Goal: Find specific page/section: Find specific page/section

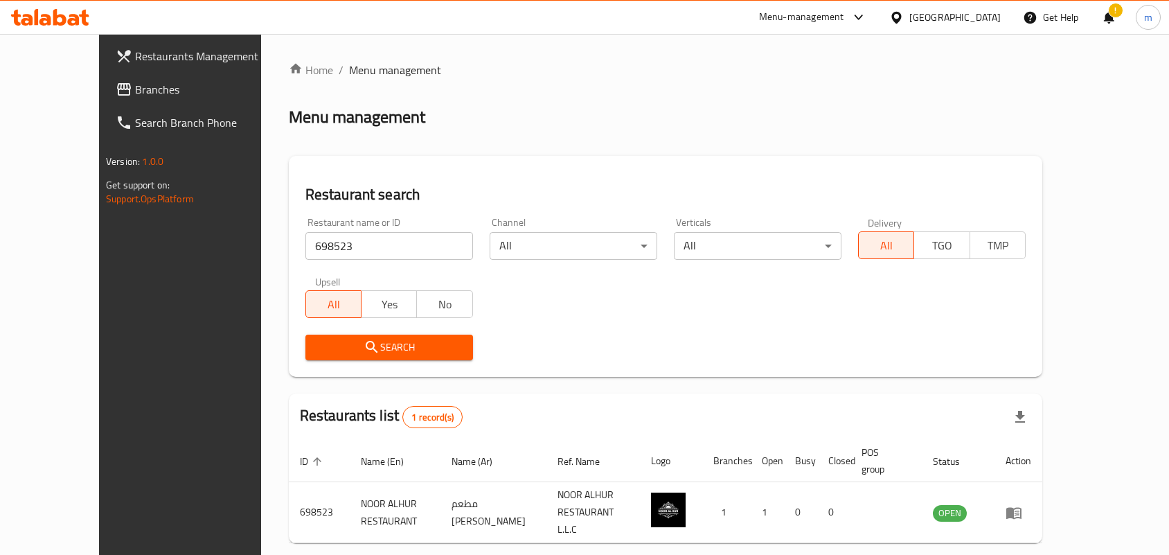
click at [934, 15] on div "[GEOGRAPHIC_DATA]" at bounding box center [955, 17] width 91 height 15
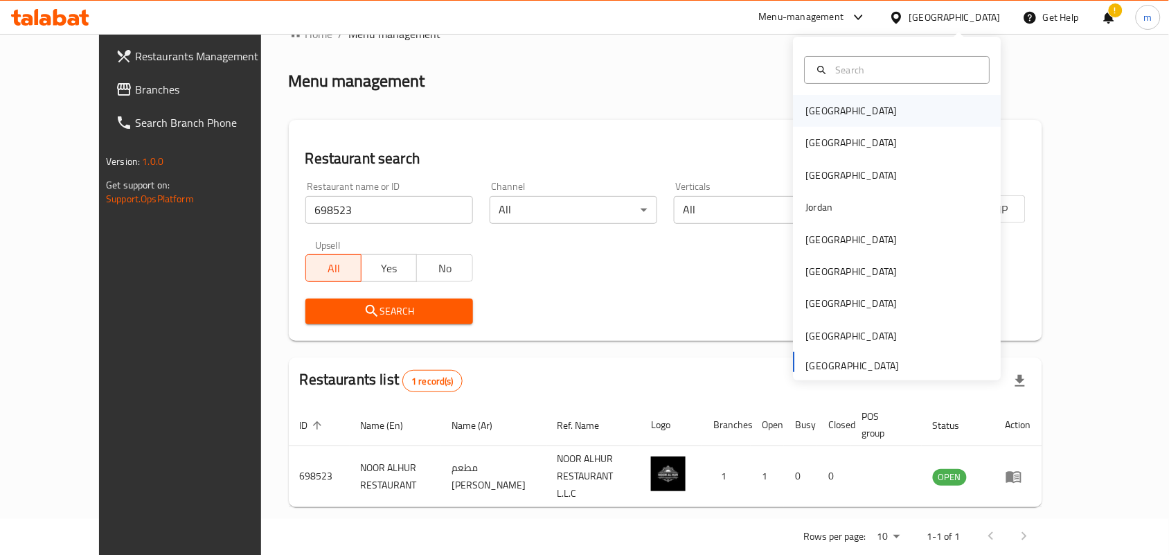
click at [833, 116] on div "[GEOGRAPHIC_DATA]" at bounding box center [852, 111] width 114 height 32
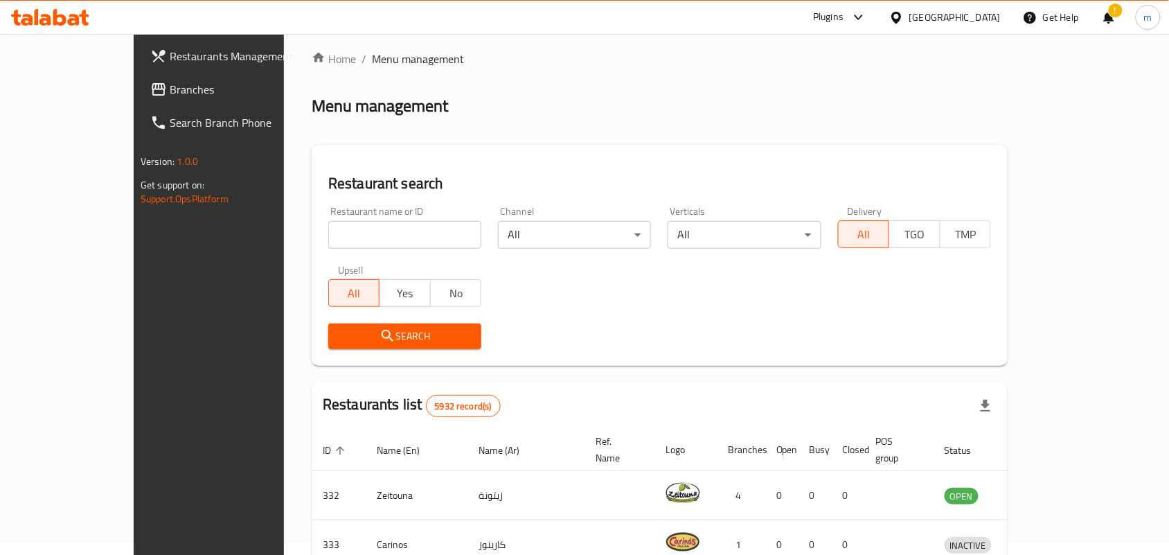
scroll to position [36, 0]
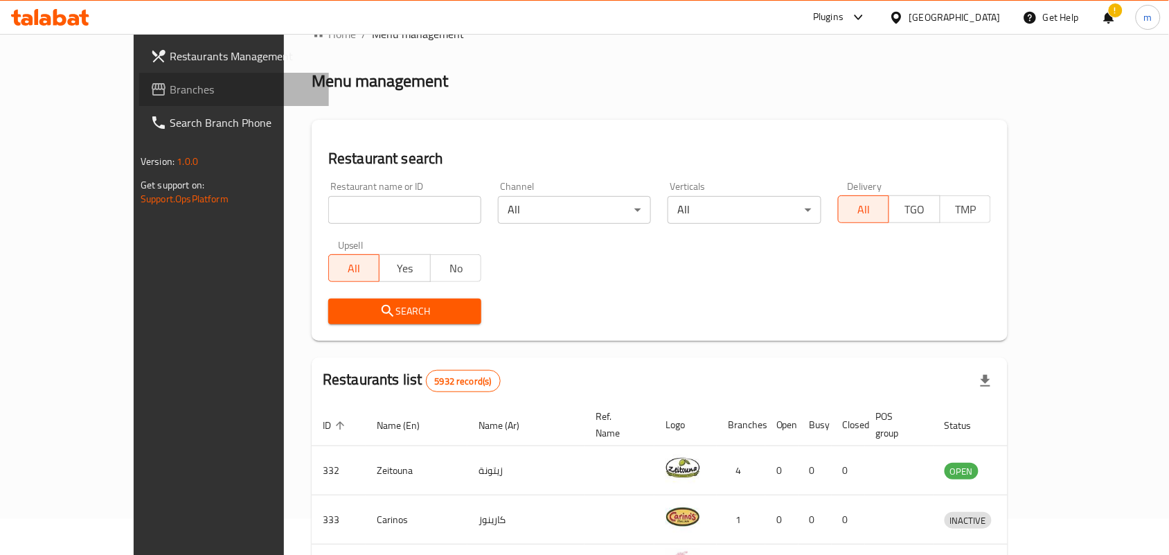
click at [170, 85] on span "Branches" at bounding box center [244, 89] width 148 height 17
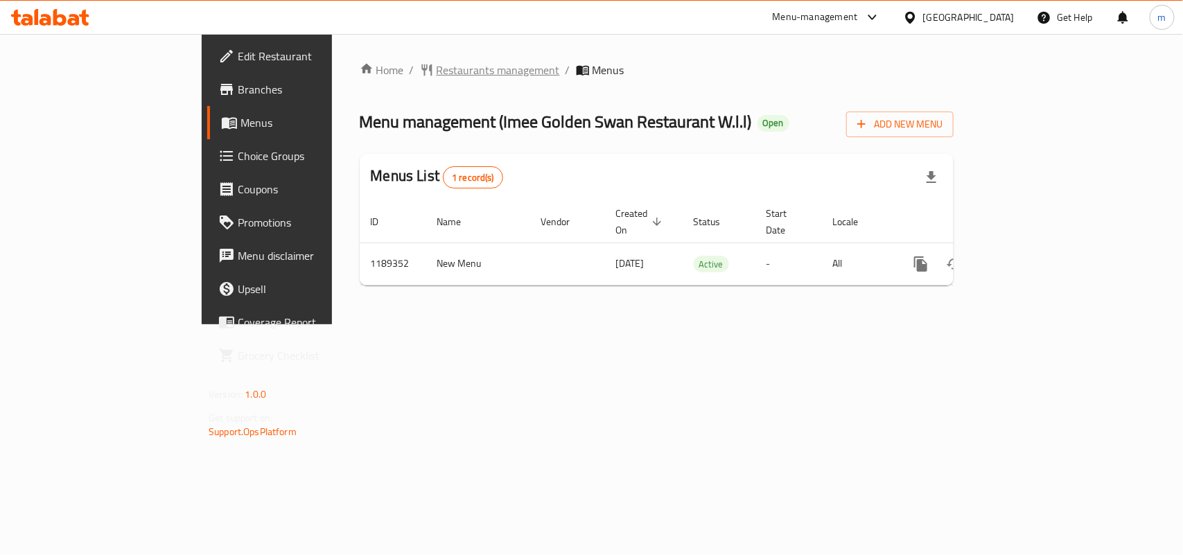
click at [436, 71] on span "Restaurants management" at bounding box center [497, 70] width 123 height 17
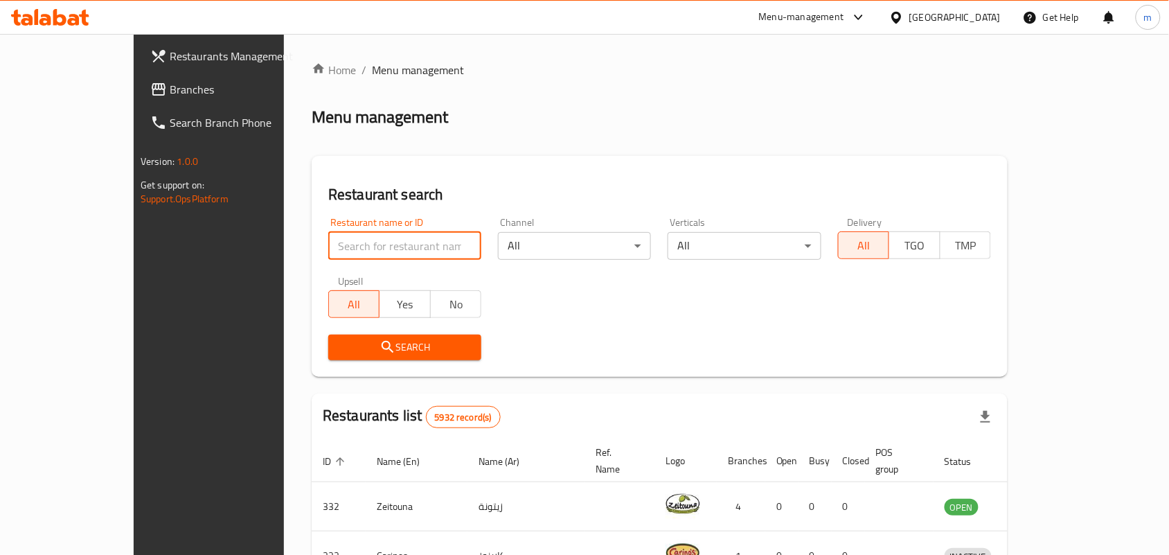
click at [328, 245] on input "search" at bounding box center [404, 246] width 153 height 28
paste input "667250"
type input "667250"
click button "Search" at bounding box center [404, 348] width 153 height 26
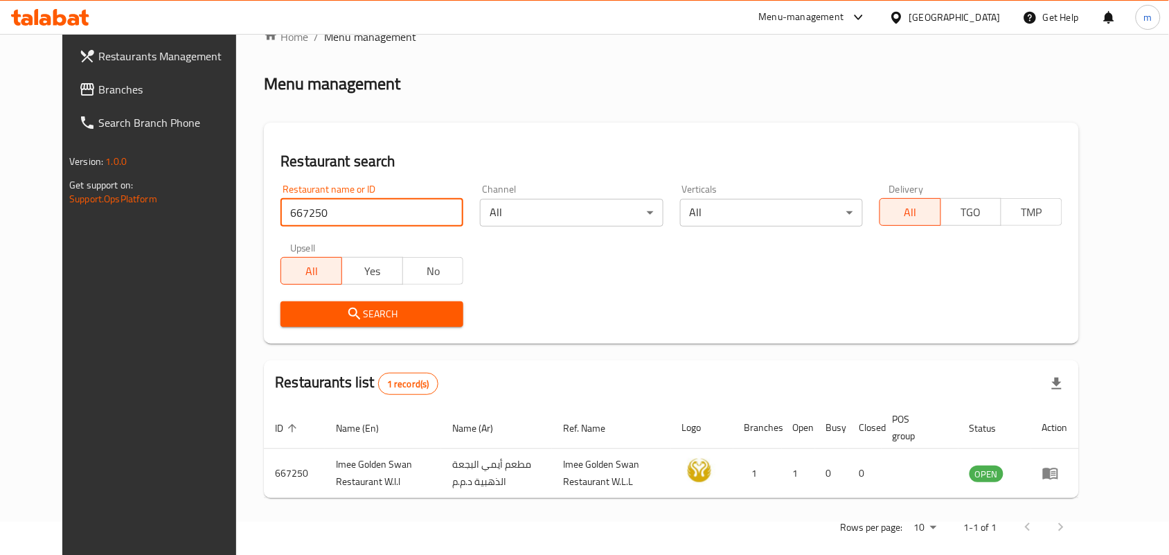
scroll to position [52, 0]
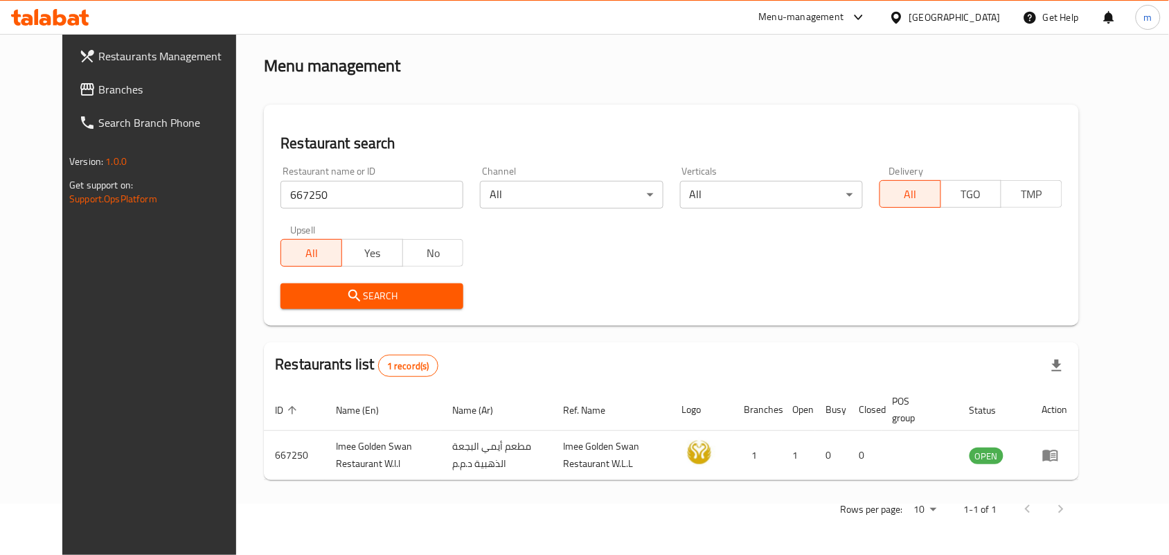
click at [901, 19] on icon at bounding box center [897, 17] width 10 height 12
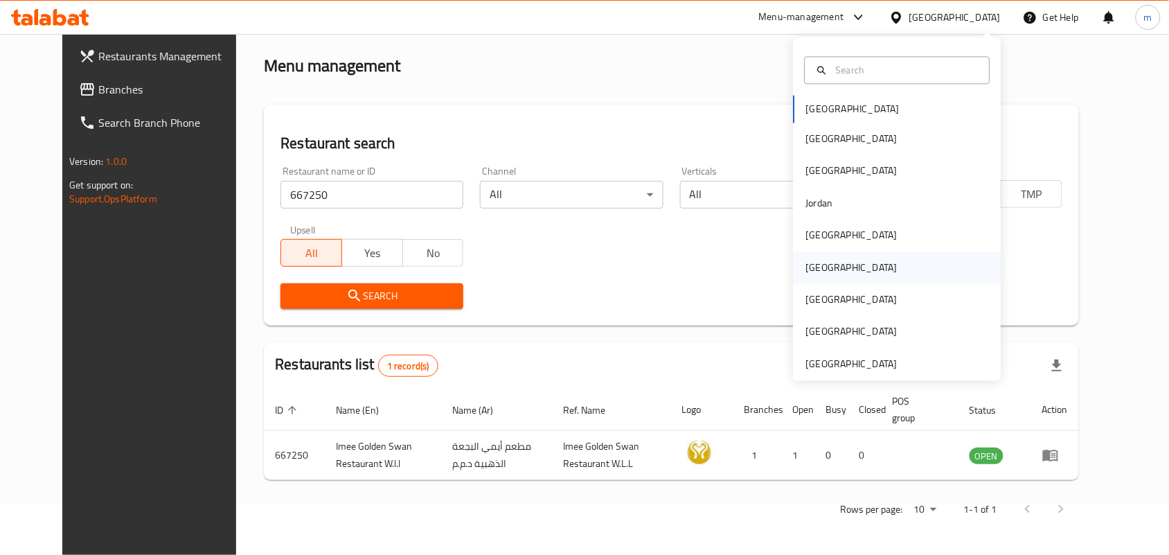
click at [809, 267] on div "[GEOGRAPHIC_DATA]" at bounding box center [851, 267] width 91 height 15
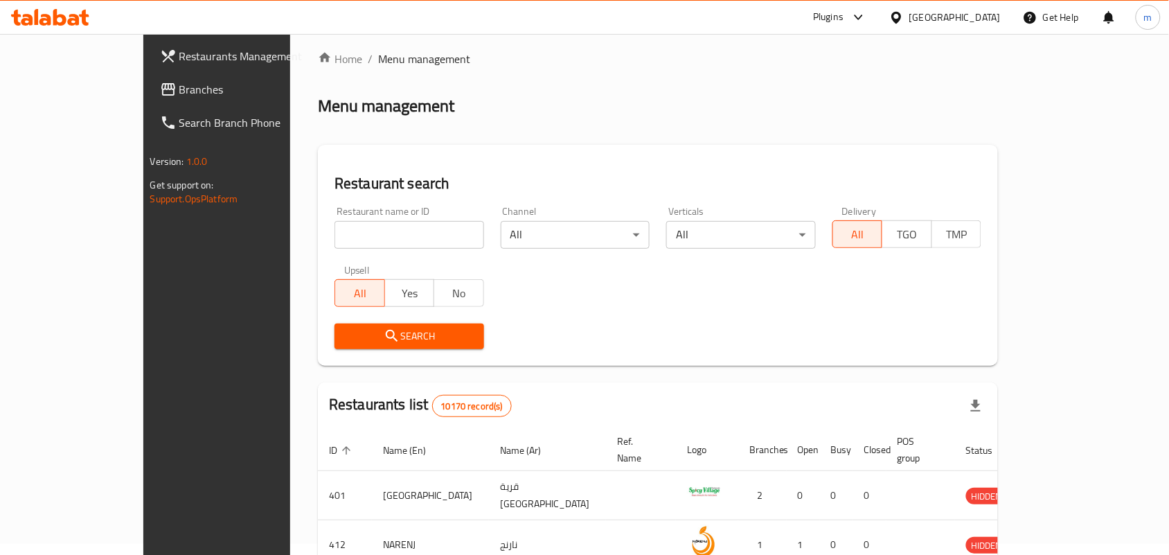
scroll to position [52, 0]
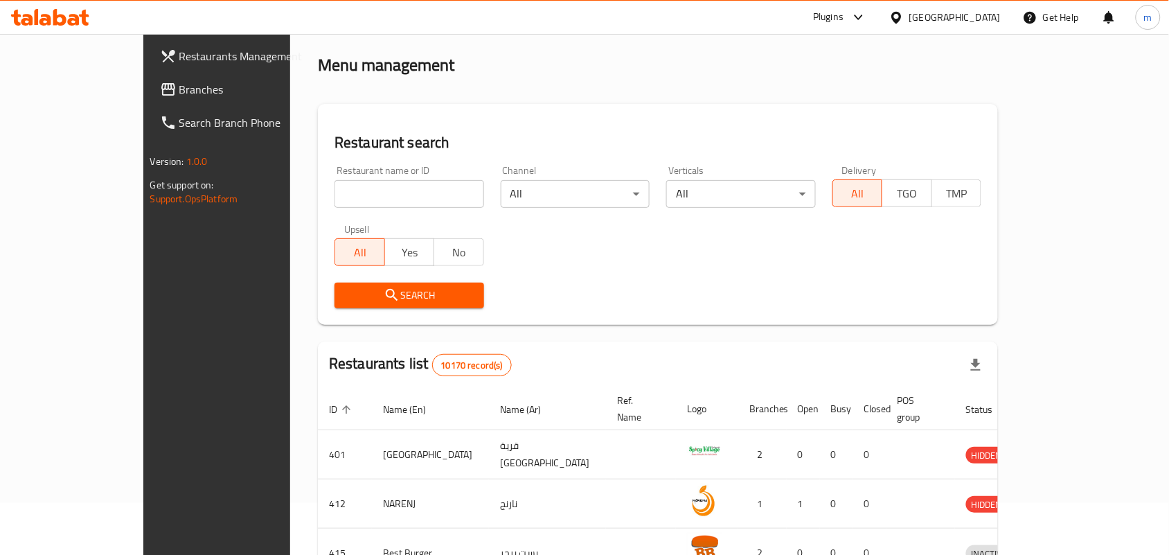
drag, startPoint x: 67, startPoint y: 80, endPoint x: 17, endPoint y: 98, distance: 52.1
click at [179, 81] on span "Branches" at bounding box center [253, 89] width 148 height 17
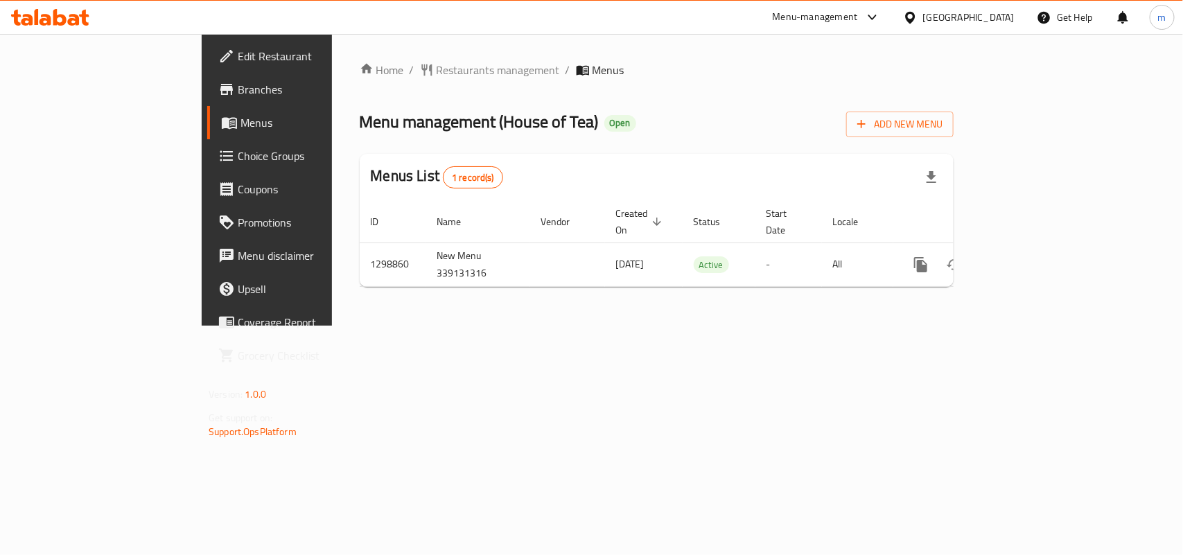
click at [586, 106] on div "Menu management ( House of Tea ) Open Add New Menu" at bounding box center [657, 121] width 594 height 31
click at [436, 62] on span "Restaurants management" at bounding box center [497, 70] width 123 height 17
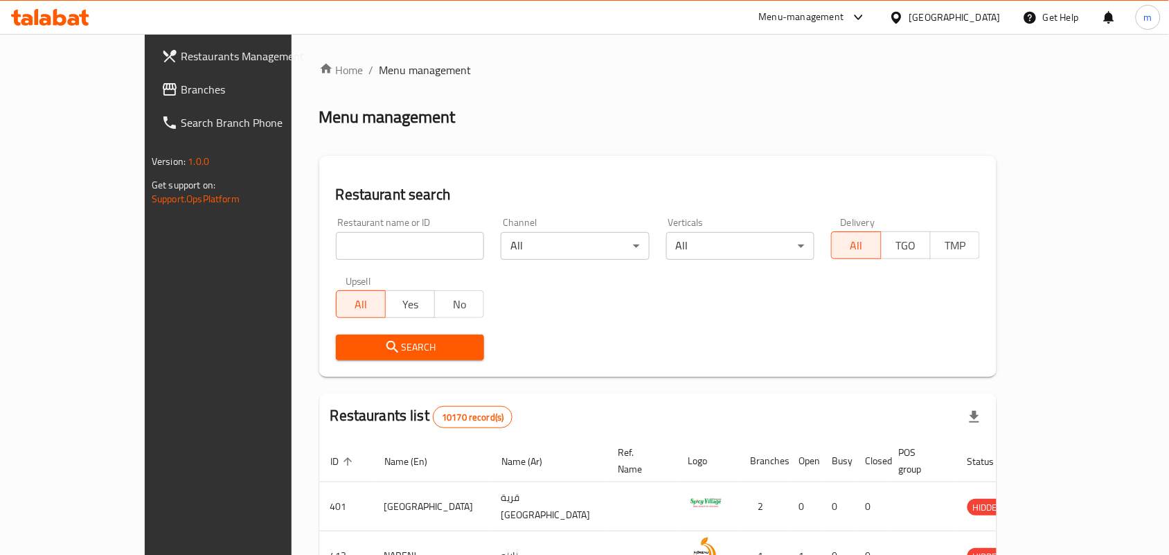
click at [336, 250] on input "search" at bounding box center [410, 246] width 149 height 28
paste input "701127"
type input "701127"
click button "Search" at bounding box center [410, 348] width 149 height 26
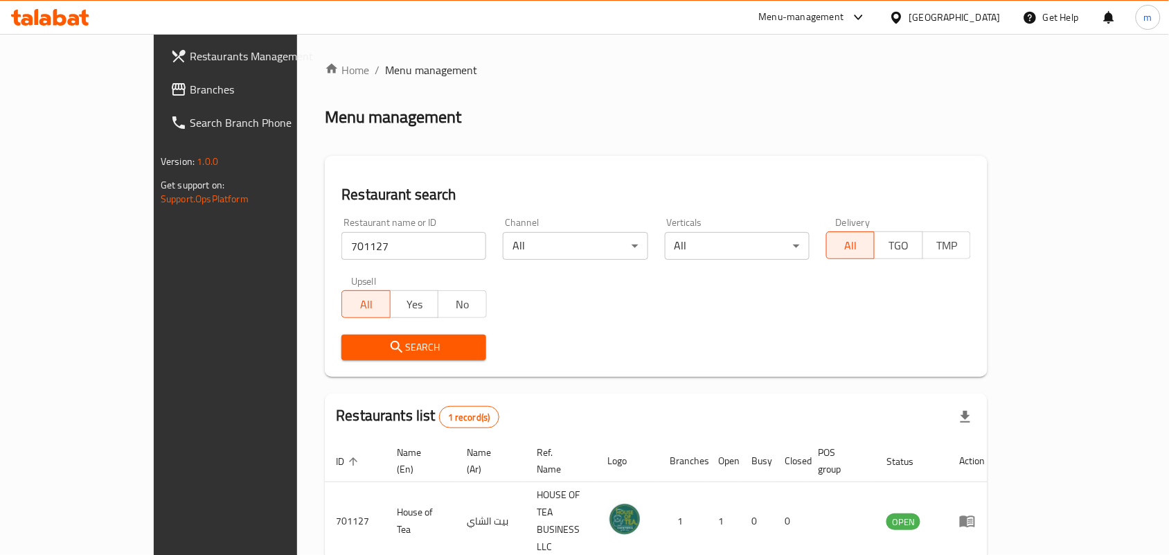
click at [904, 19] on icon at bounding box center [897, 17] width 15 height 15
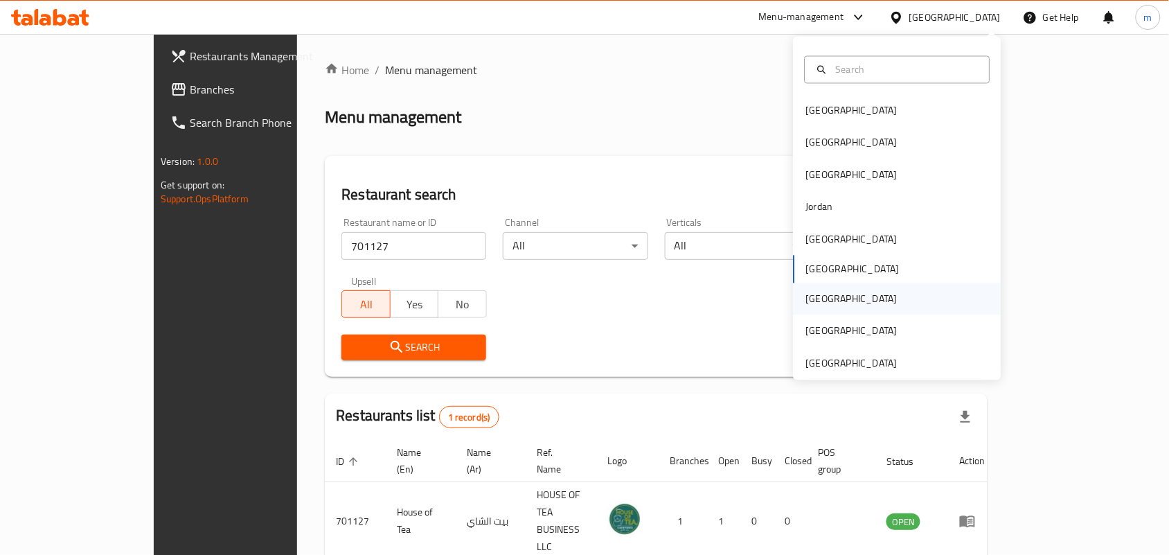
click at [806, 299] on div "[GEOGRAPHIC_DATA]" at bounding box center [851, 299] width 91 height 15
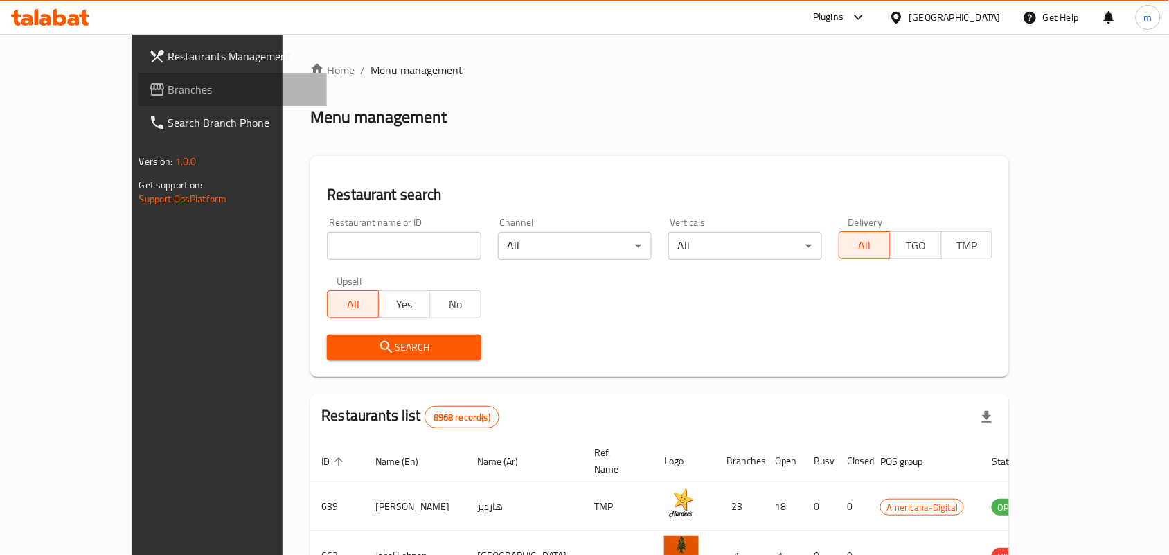
click at [168, 85] on span "Branches" at bounding box center [242, 89] width 148 height 17
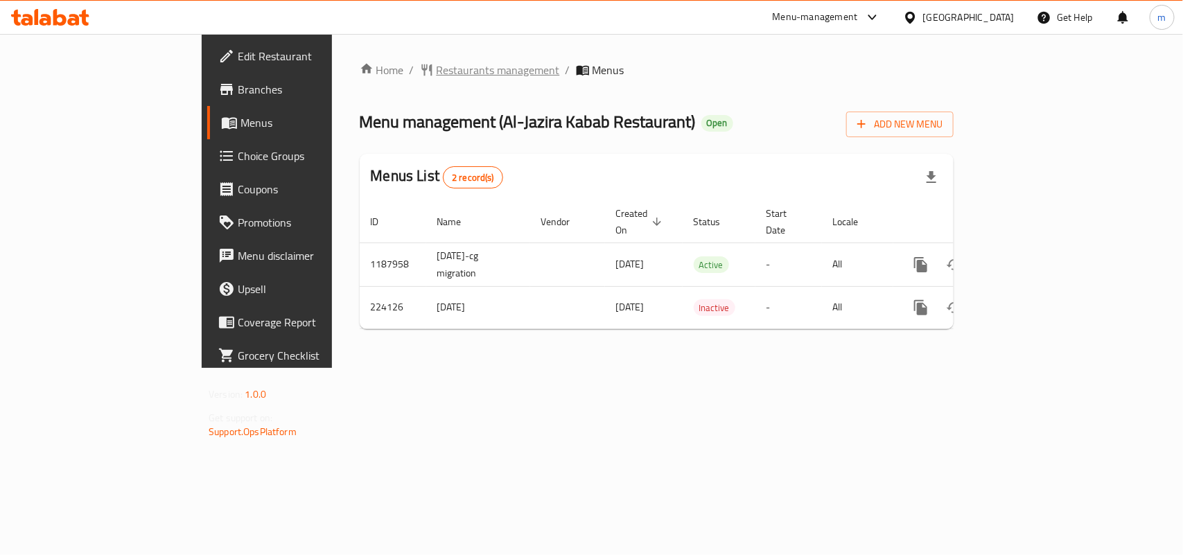
click at [436, 68] on span "Restaurants management" at bounding box center [497, 70] width 123 height 17
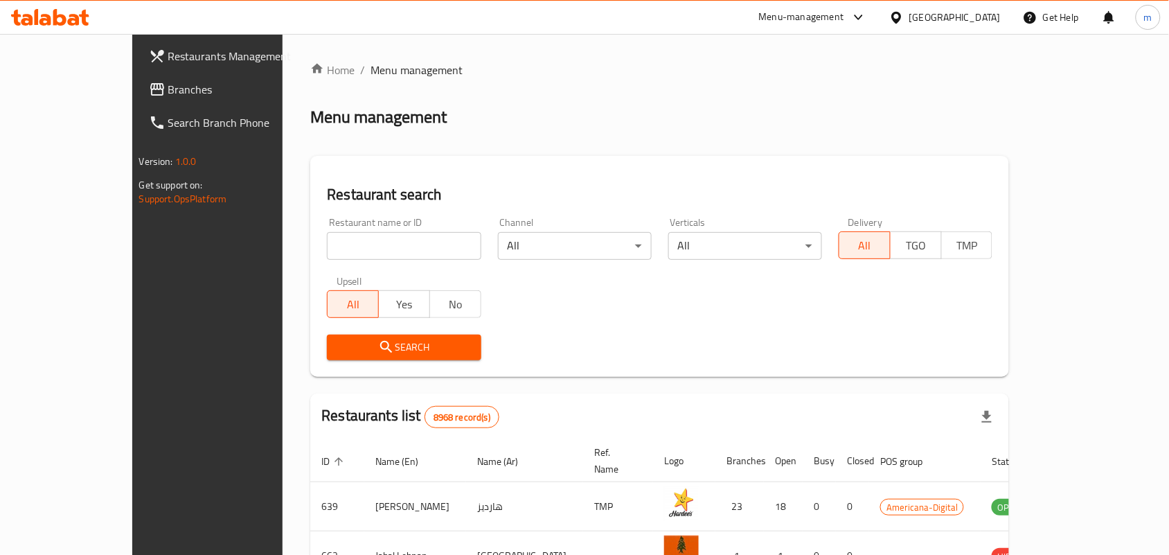
click at [327, 247] on input "search" at bounding box center [404, 246] width 154 height 28
paste input "625562"
type input "625562"
click button "Search" at bounding box center [404, 348] width 154 height 26
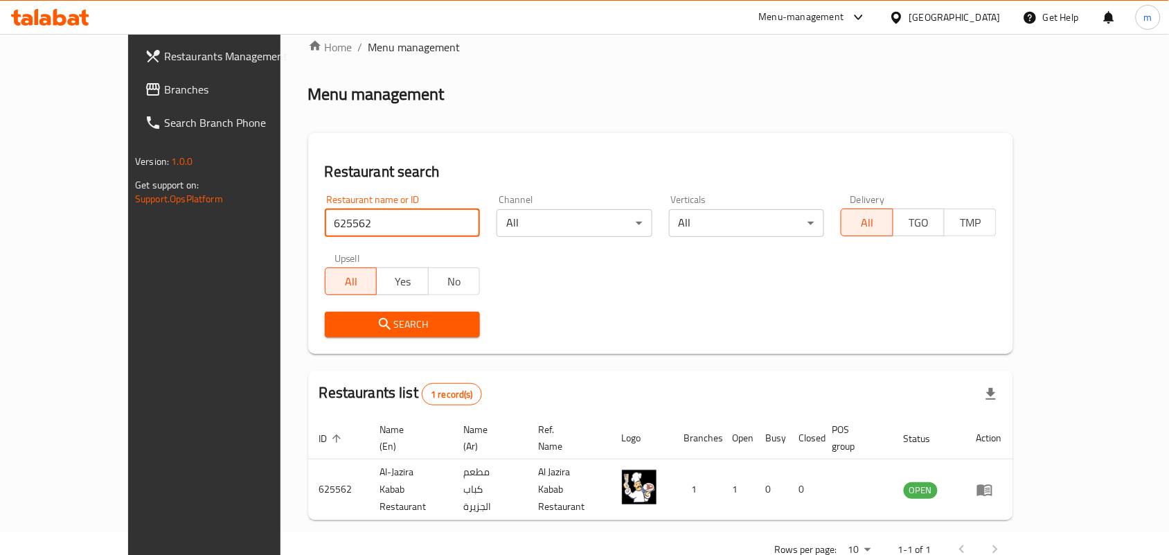
scroll to position [36, 0]
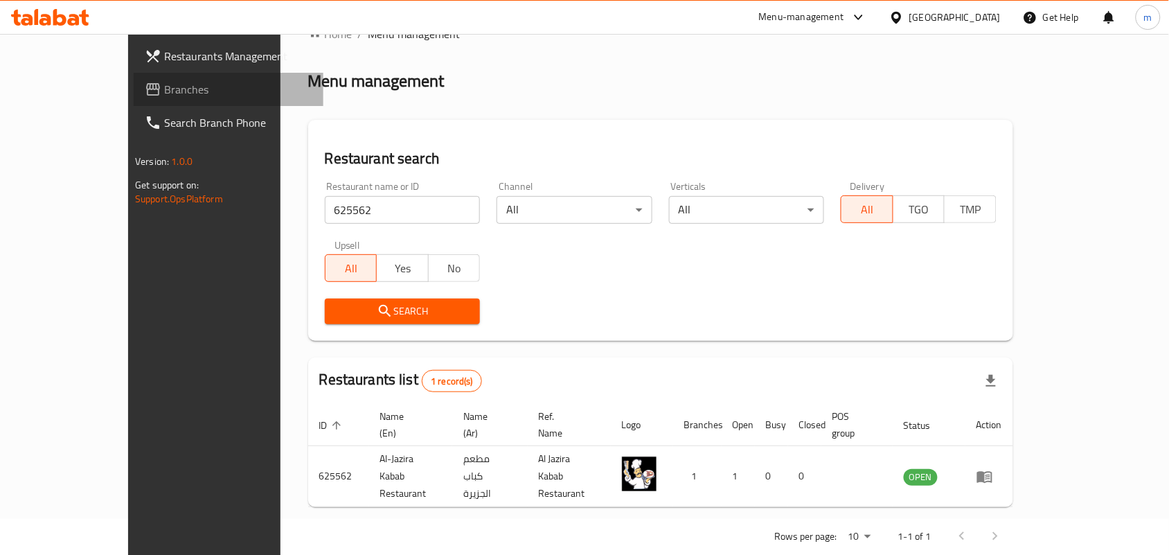
click at [164, 81] on span "Branches" at bounding box center [238, 89] width 148 height 17
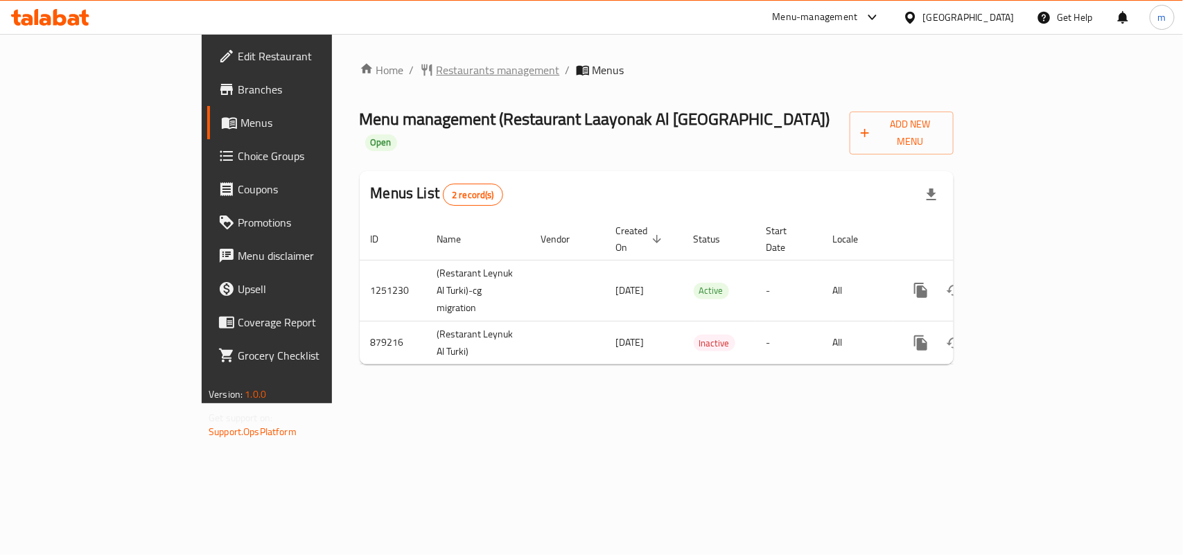
click at [436, 71] on span "Restaurants management" at bounding box center [497, 70] width 123 height 17
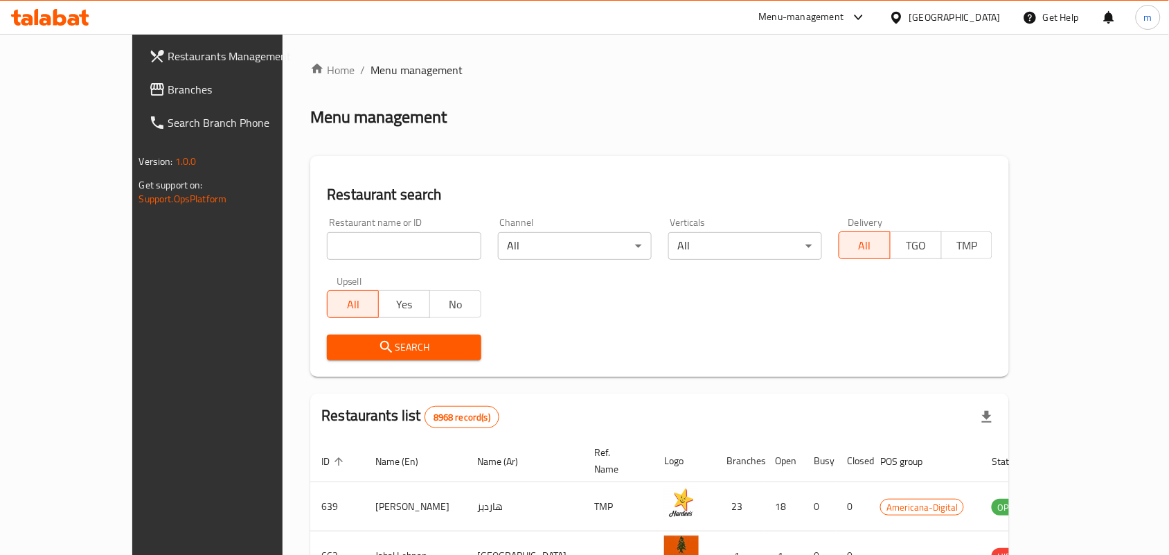
click at [327, 249] on input "search" at bounding box center [404, 246] width 154 height 28
paste input "657601"
type input "657601"
click button "Search" at bounding box center [404, 348] width 154 height 26
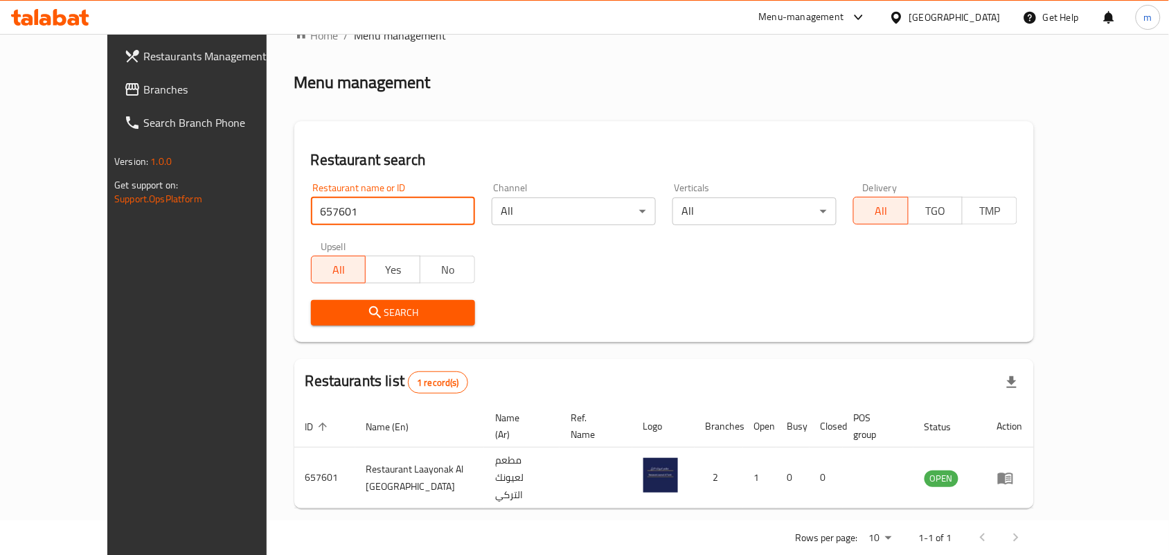
scroll to position [36, 0]
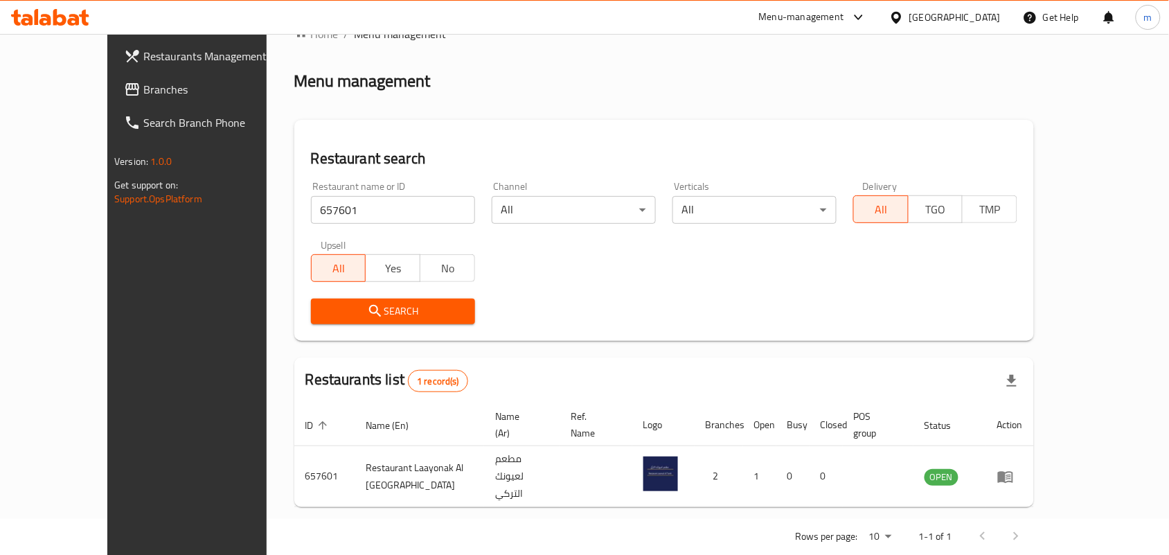
click at [904, 17] on icon at bounding box center [897, 17] width 15 height 15
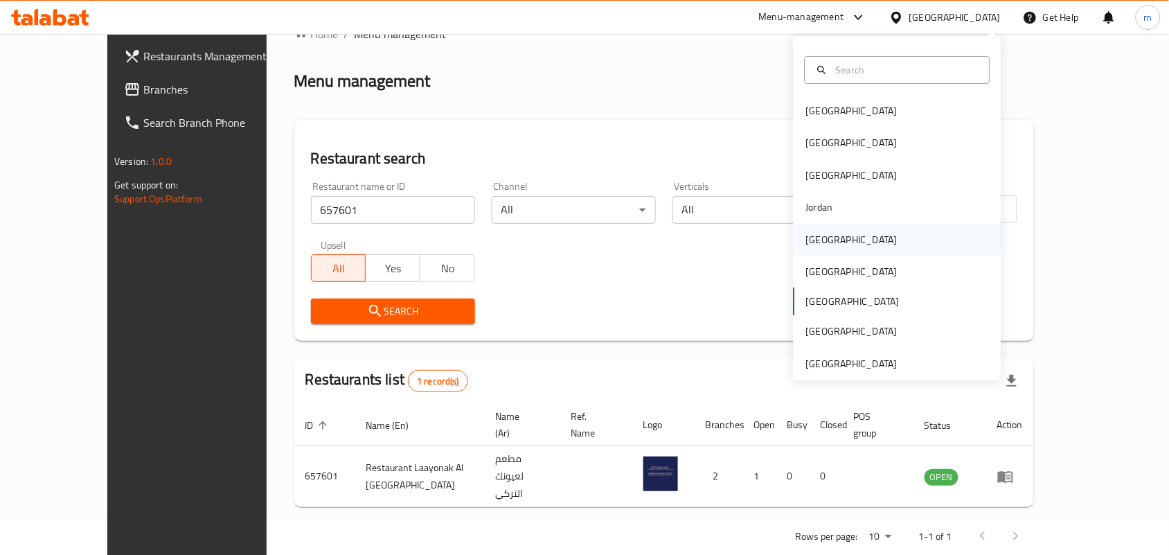
click at [806, 240] on div "Kuwait" at bounding box center [851, 239] width 91 height 15
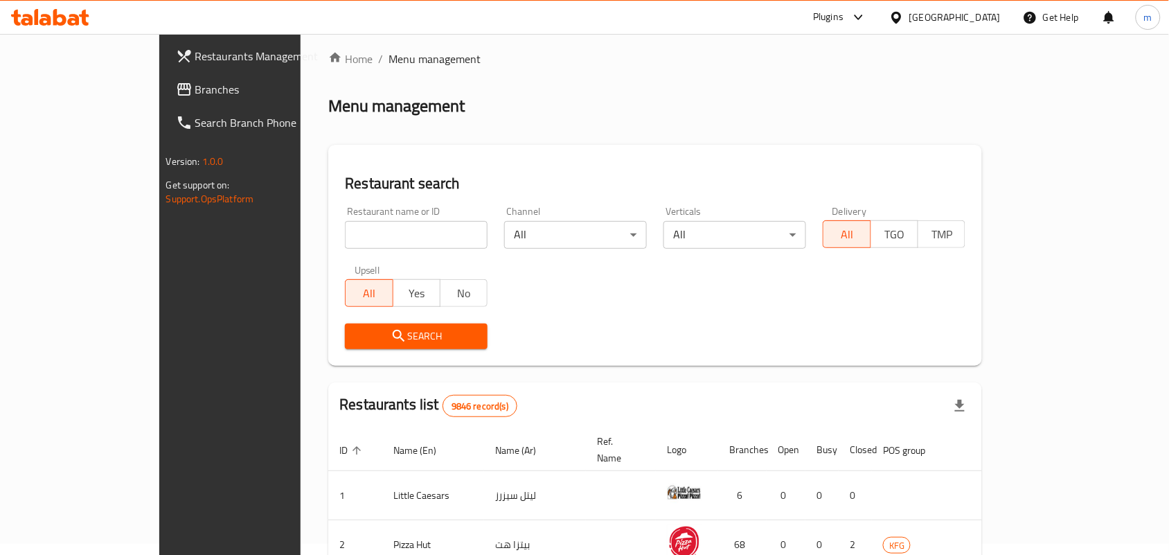
scroll to position [36, 0]
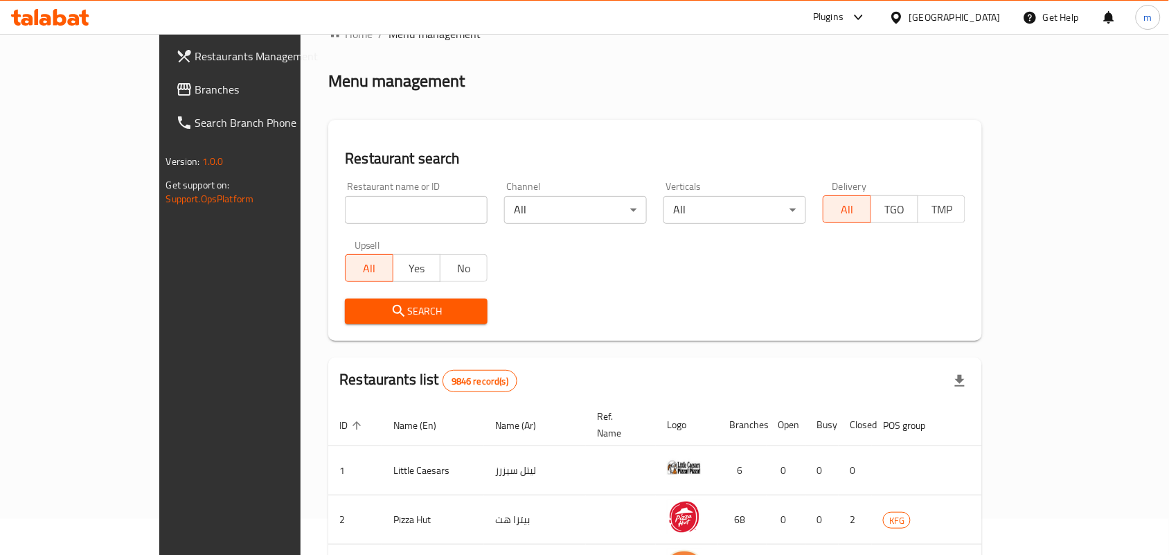
click at [195, 91] on span "Branches" at bounding box center [269, 89] width 148 height 17
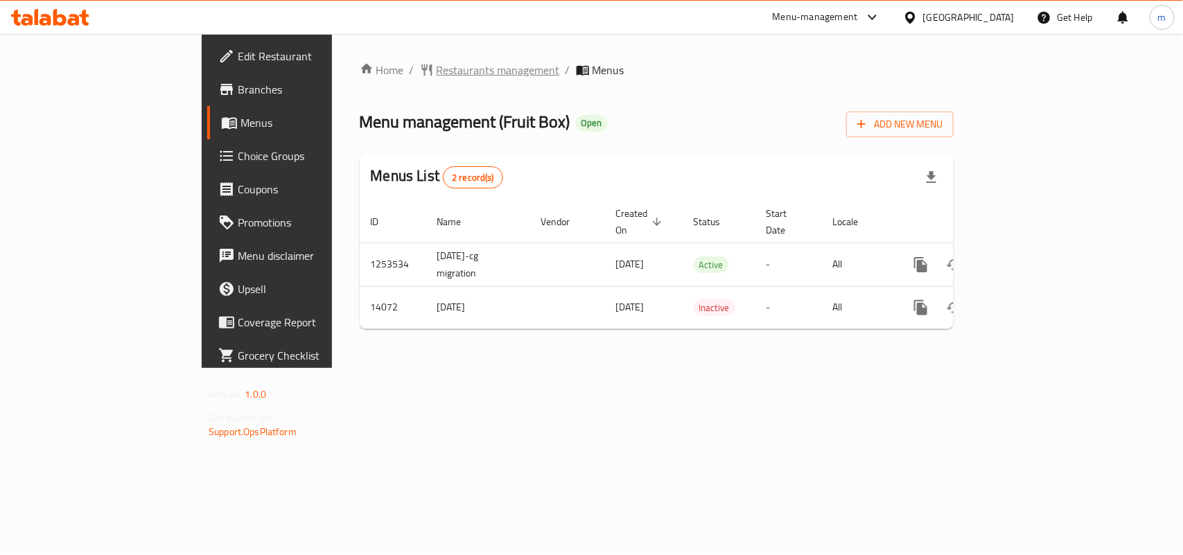
click at [436, 66] on span "Restaurants management" at bounding box center [497, 70] width 123 height 17
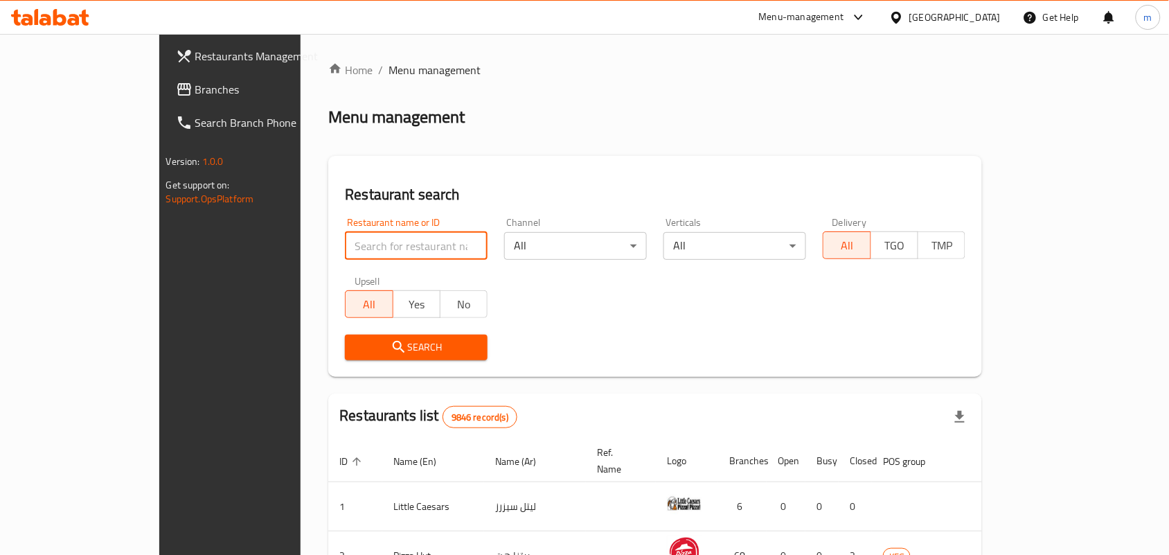
click at [345, 246] on input "search" at bounding box center [416, 246] width 143 height 28
paste input "8514"
type input "8514"
click button "Search" at bounding box center [416, 348] width 143 height 26
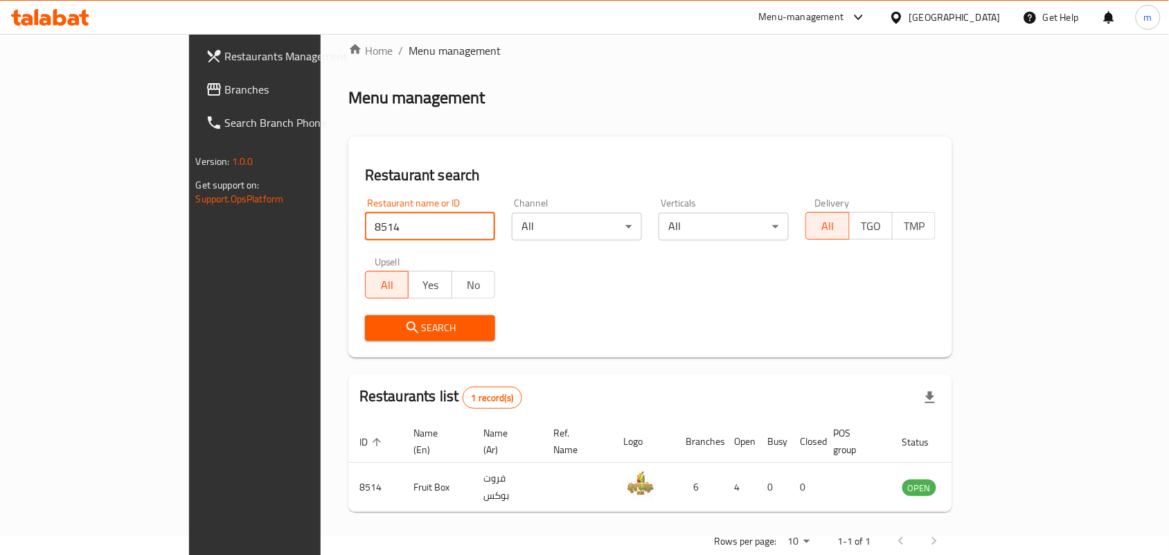
scroll to position [36, 0]
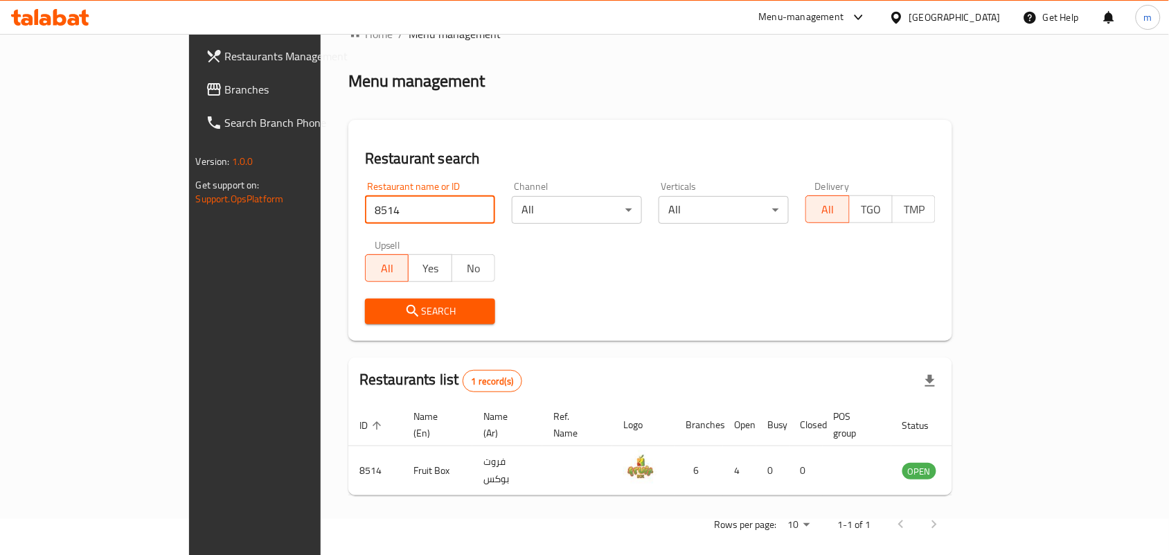
drag, startPoint x: 973, startPoint y: 15, endPoint x: 968, endPoint y: 22, distance: 9.4
click at [968, 22] on div "Kuwait" at bounding box center [946, 17] width 112 height 15
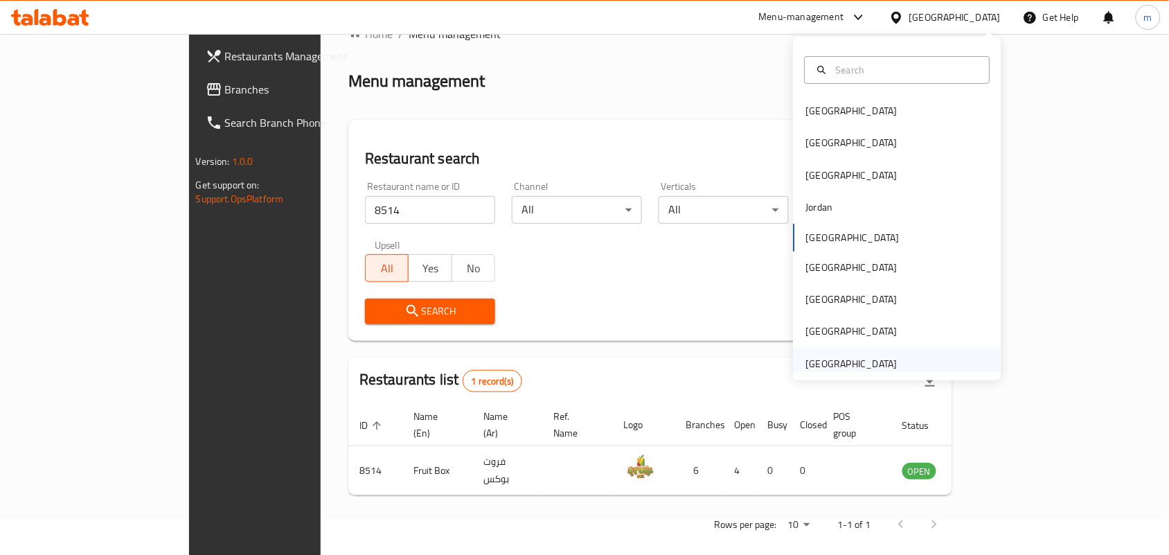
click at [854, 360] on div "United Arab Emirates" at bounding box center [851, 363] width 91 height 15
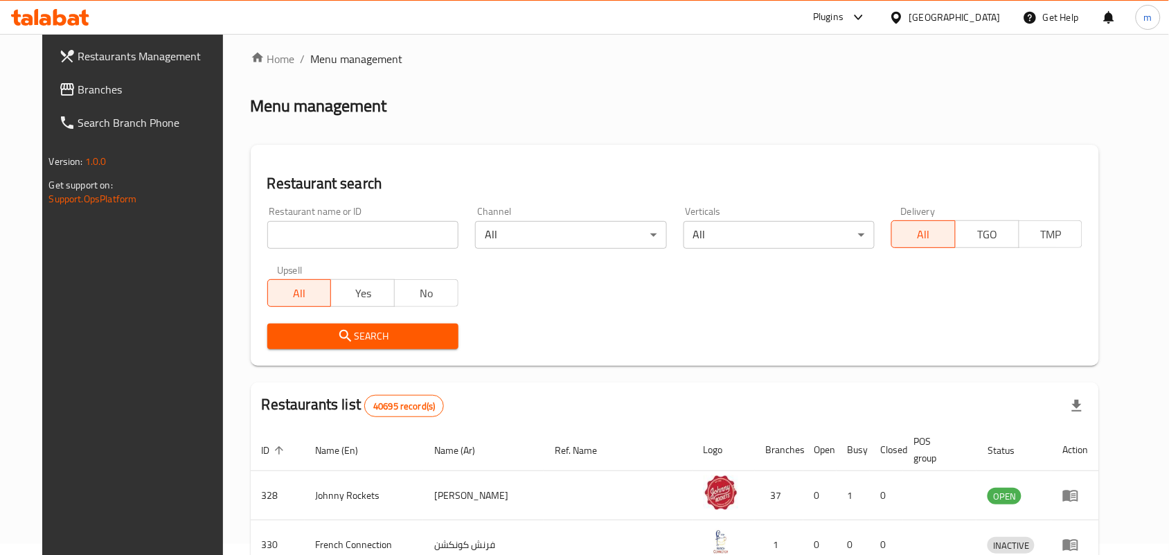
scroll to position [36, 0]
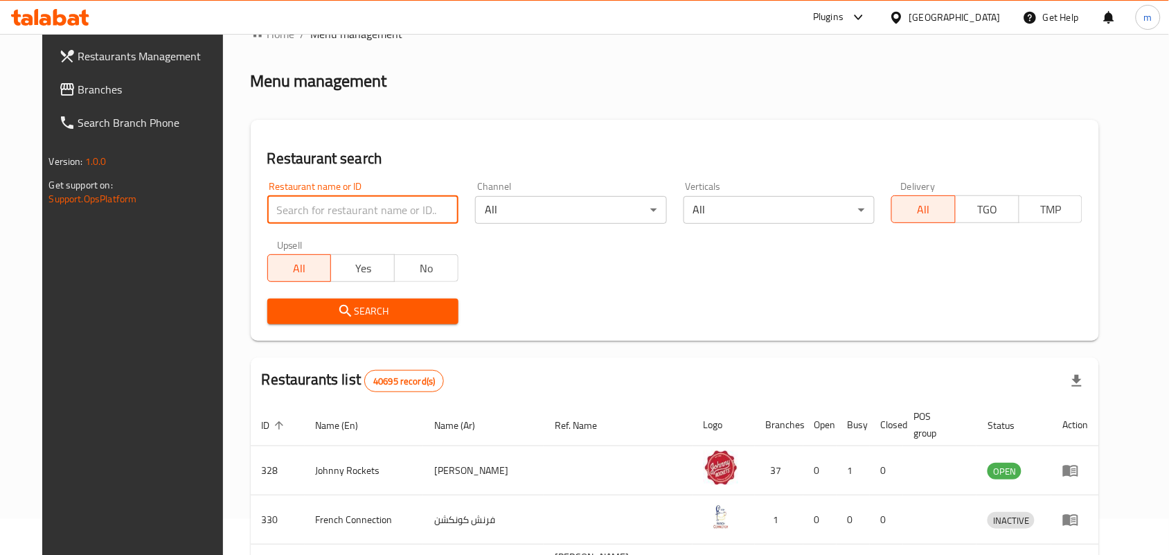
click at [267, 215] on input "search" at bounding box center [362, 210] width 191 height 28
paste input "767919"
type input "767919"
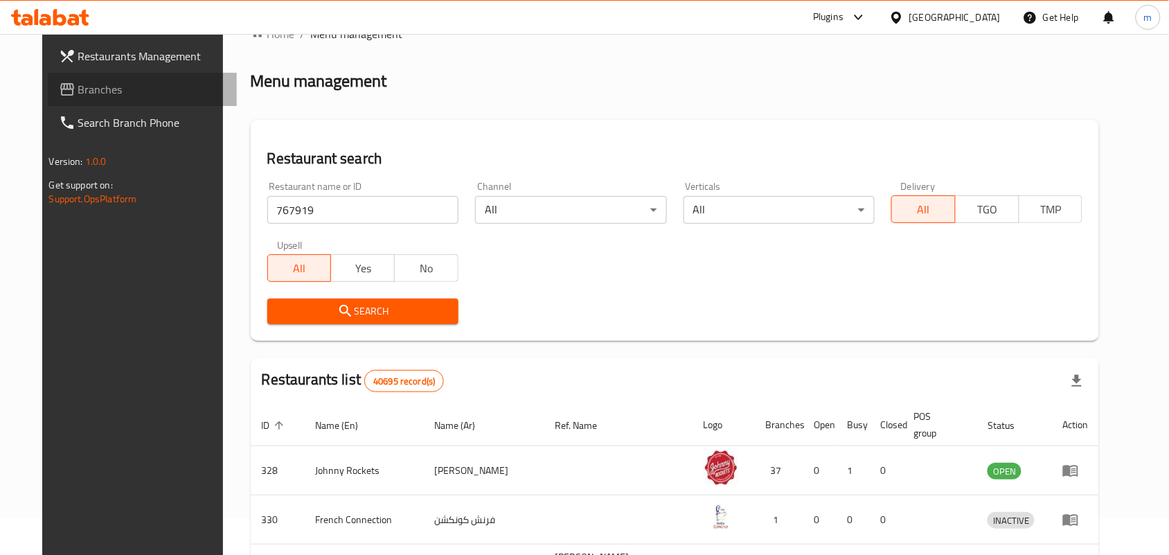
click at [78, 90] on span "Branches" at bounding box center [152, 89] width 148 height 17
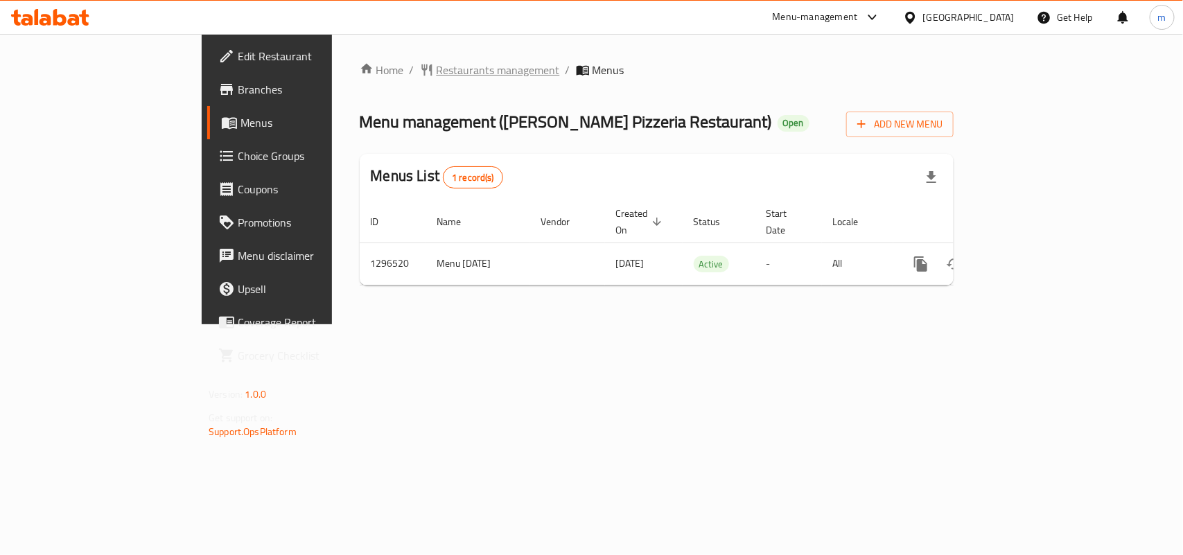
click at [436, 62] on span "Restaurants management" at bounding box center [497, 70] width 123 height 17
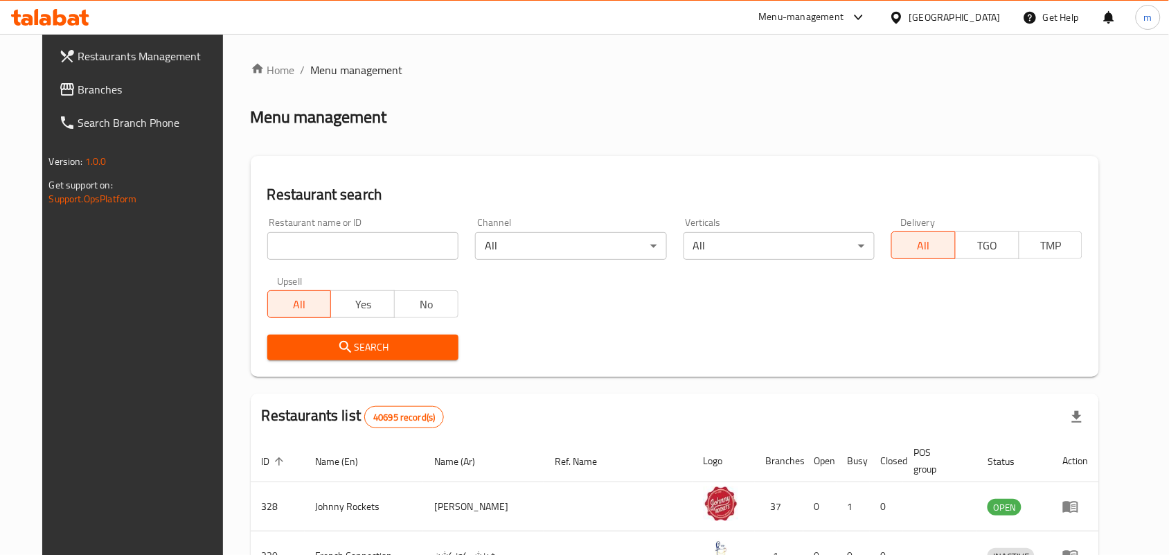
click at [269, 240] on input "search" at bounding box center [362, 246] width 191 height 28
paste input "700103"
type input "700103"
click button "Search" at bounding box center [362, 348] width 191 height 26
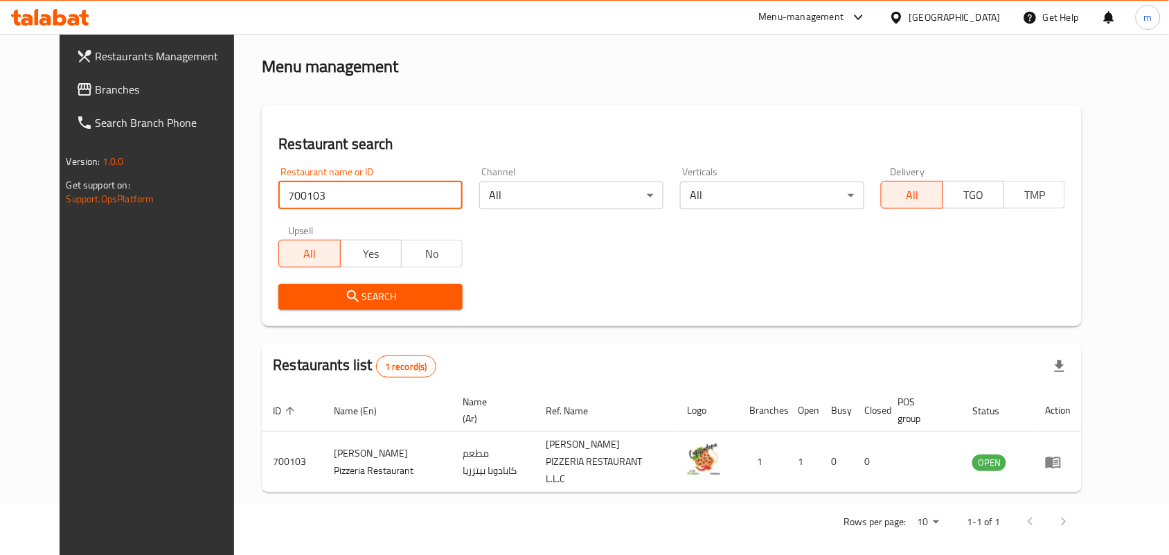
scroll to position [52, 0]
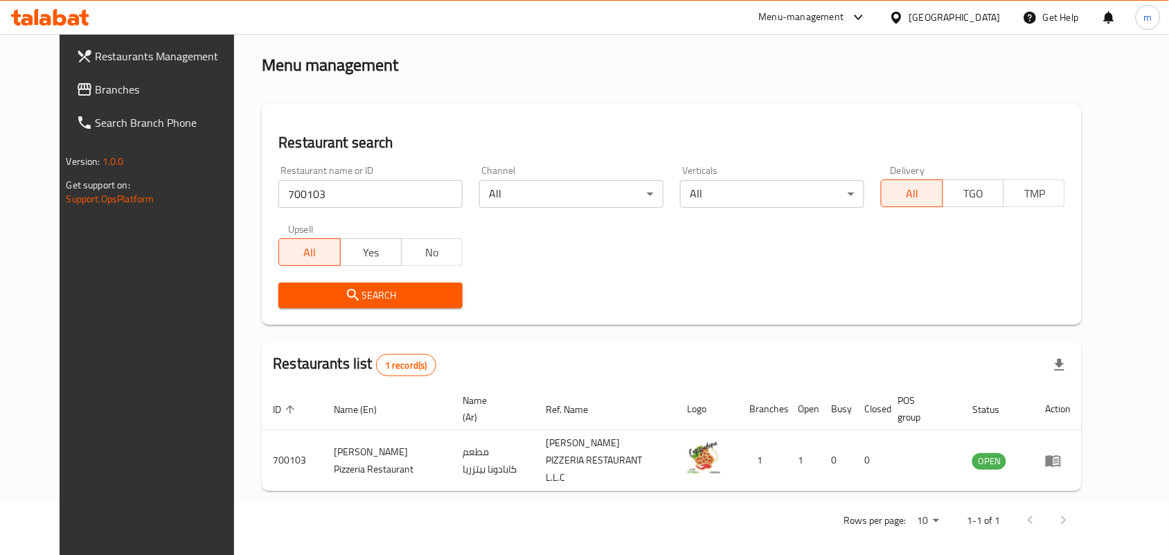
click at [943, 18] on div "[GEOGRAPHIC_DATA]" at bounding box center [955, 17] width 91 height 15
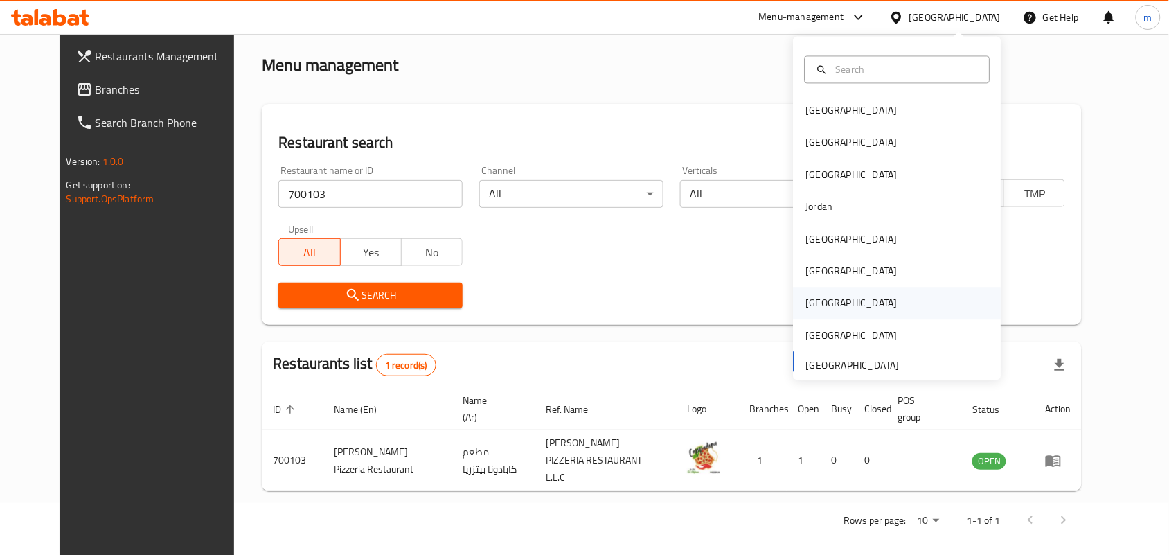
click at [812, 296] on div "[GEOGRAPHIC_DATA]" at bounding box center [851, 303] width 91 height 15
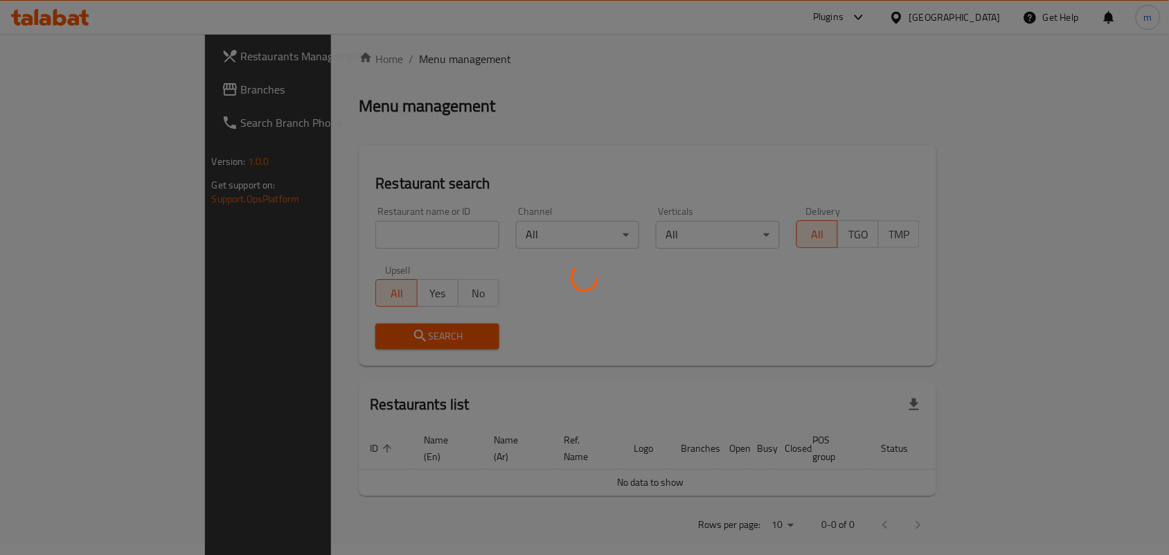
scroll to position [52, 0]
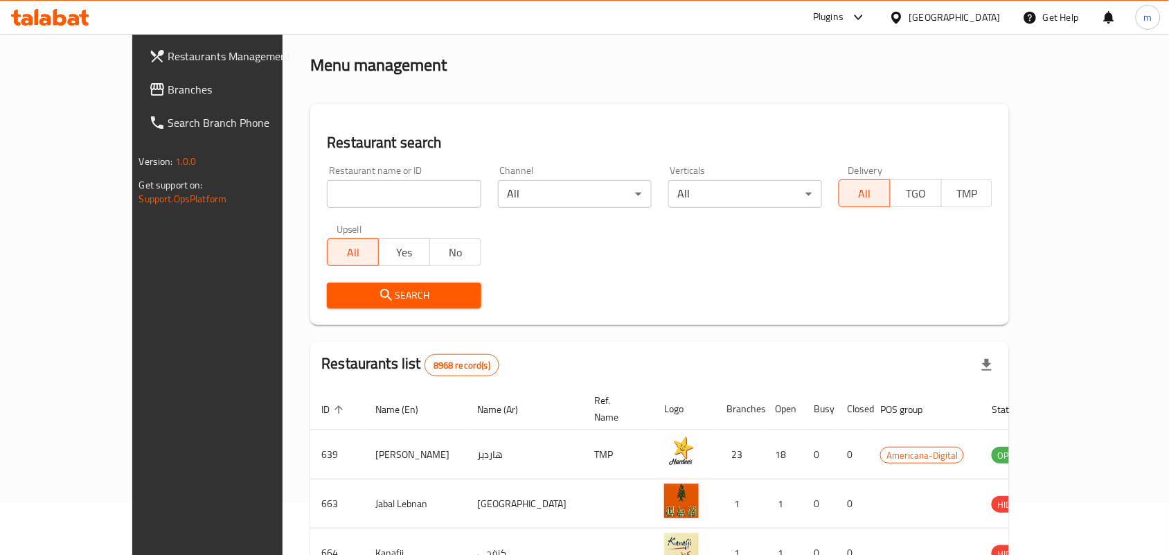
click at [168, 96] on span "Branches" at bounding box center [242, 89] width 148 height 17
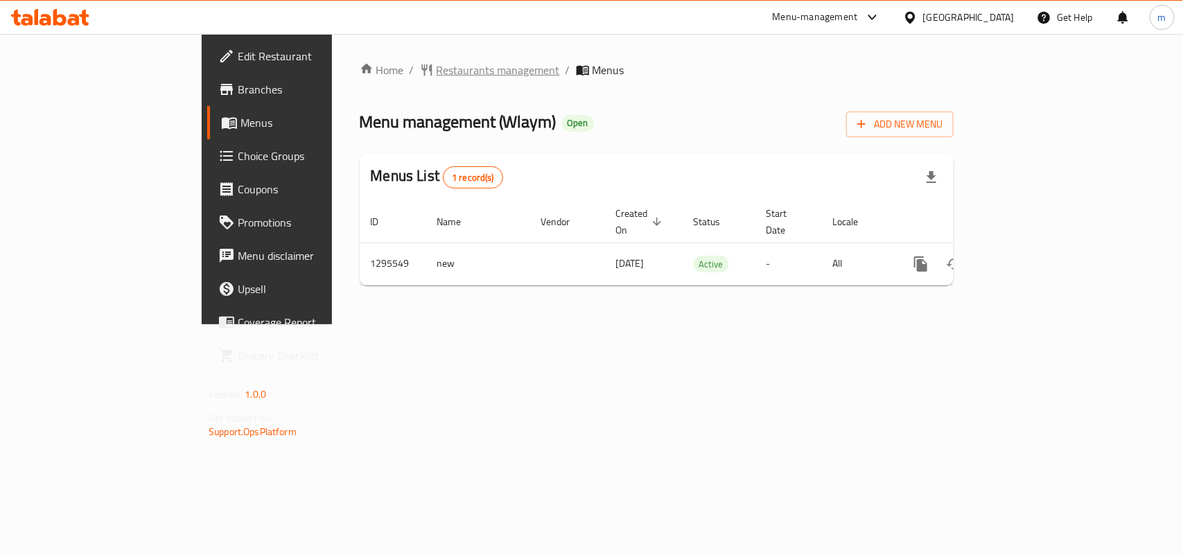
click at [436, 71] on span "Restaurants management" at bounding box center [497, 70] width 123 height 17
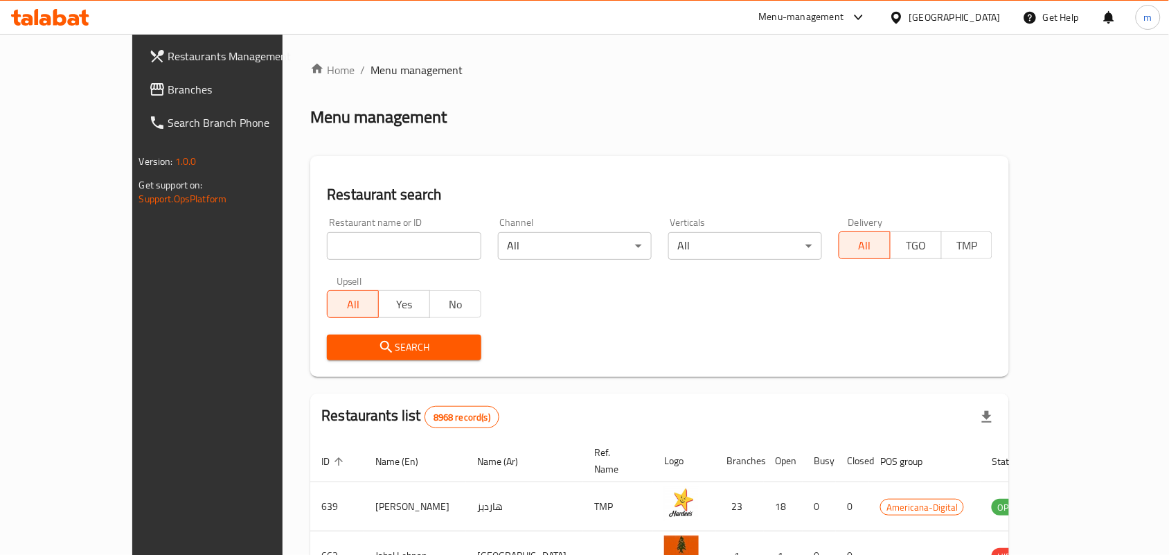
click at [327, 245] on input "search" at bounding box center [404, 246] width 154 height 28
paste input "699776"
type input "699776"
click button "Search" at bounding box center [404, 348] width 154 height 26
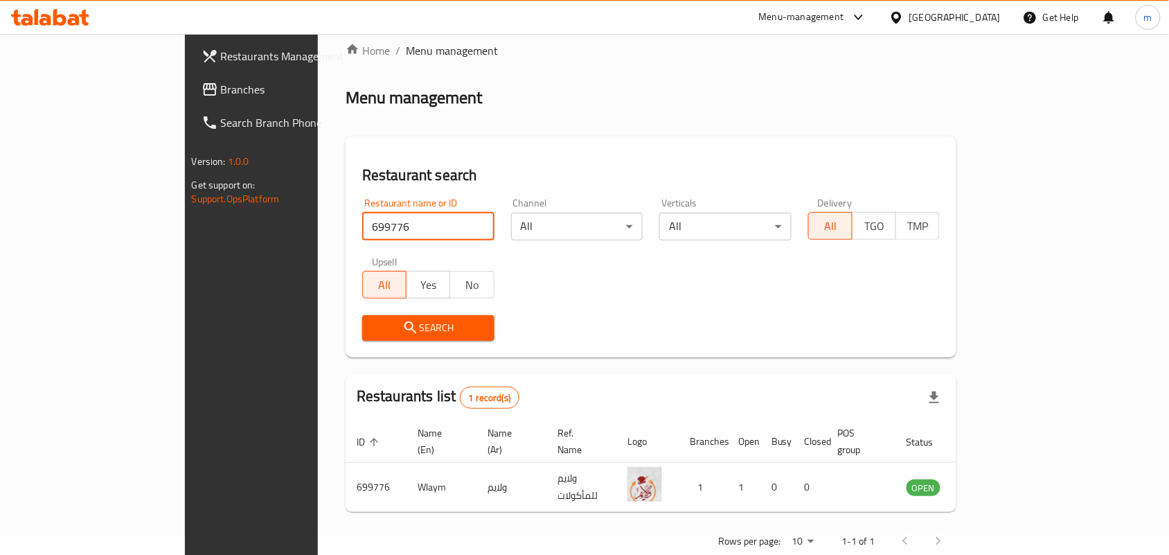
scroll to position [36, 0]
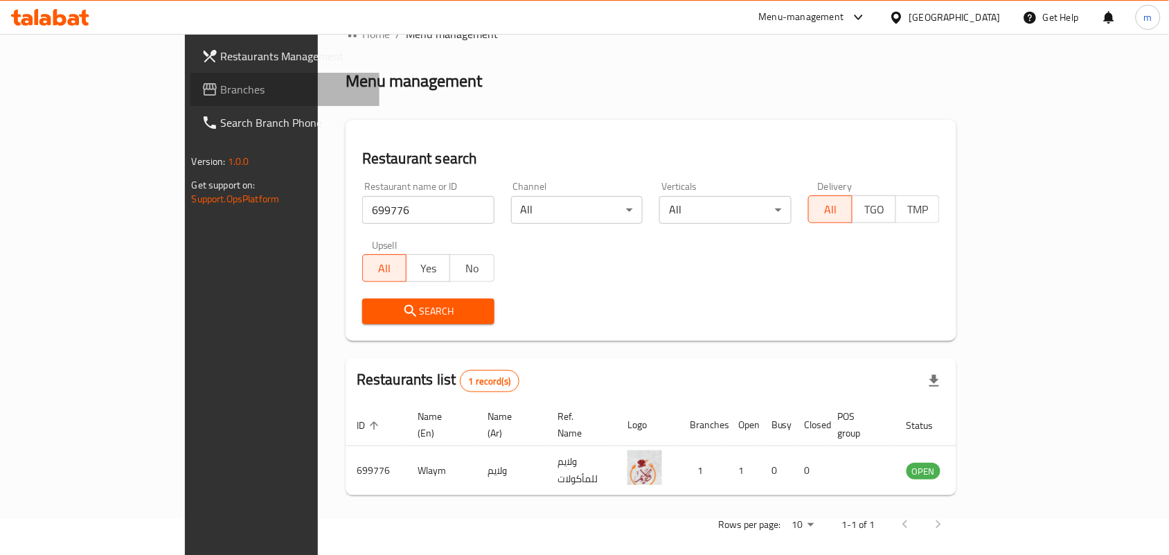
click at [221, 83] on span "Branches" at bounding box center [295, 89] width 148 height 17
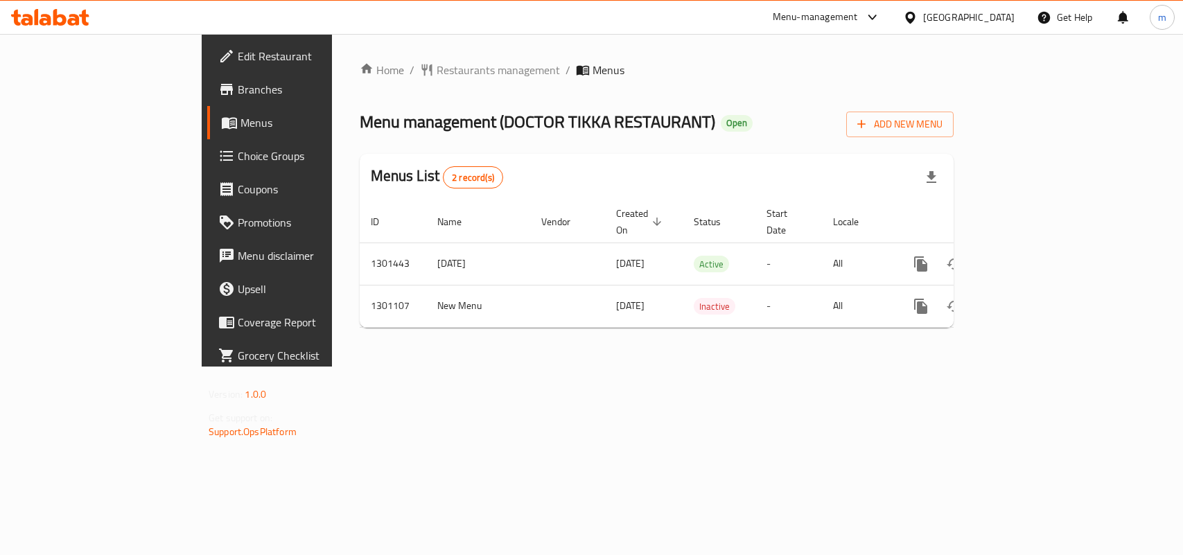
click at [388, 69] on div "Home / Restaurants management / Menus Menu management ( DOCTOR TIKKA RESTAURANT…" at bounding box center [657, 200] width 594 height 277
click at [436, 73] on span "Restaurants management" at bounding box center [497, 70] width 123 height 17
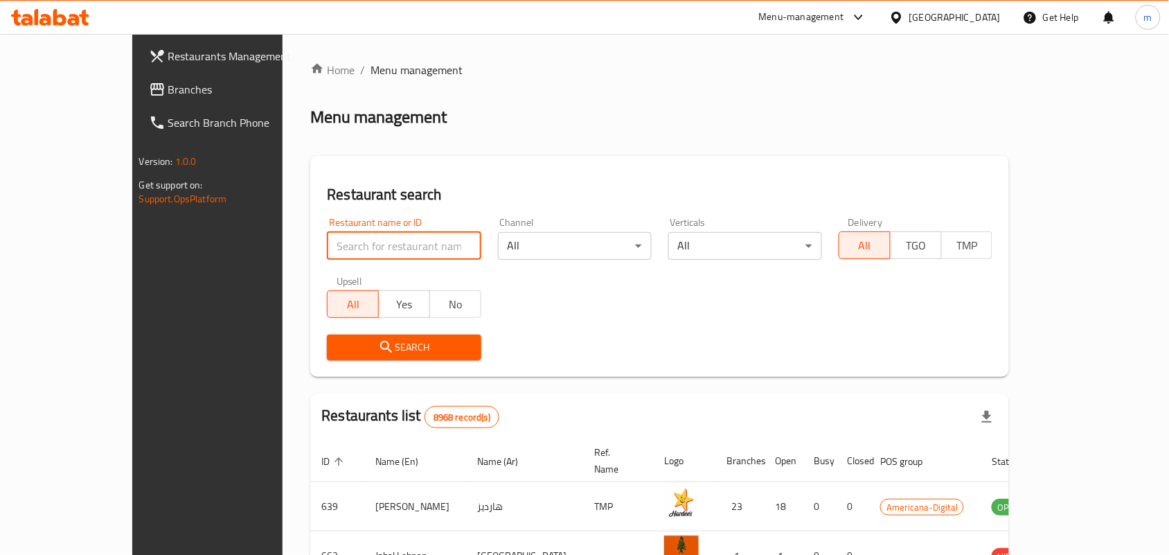
click at [327, 236] on input "search" at bounding box center [404, 246] width 154 height 28
paste input "701895"
type input "701895"
click button "Search" at bounding box center [404, 348] width 154 height 26
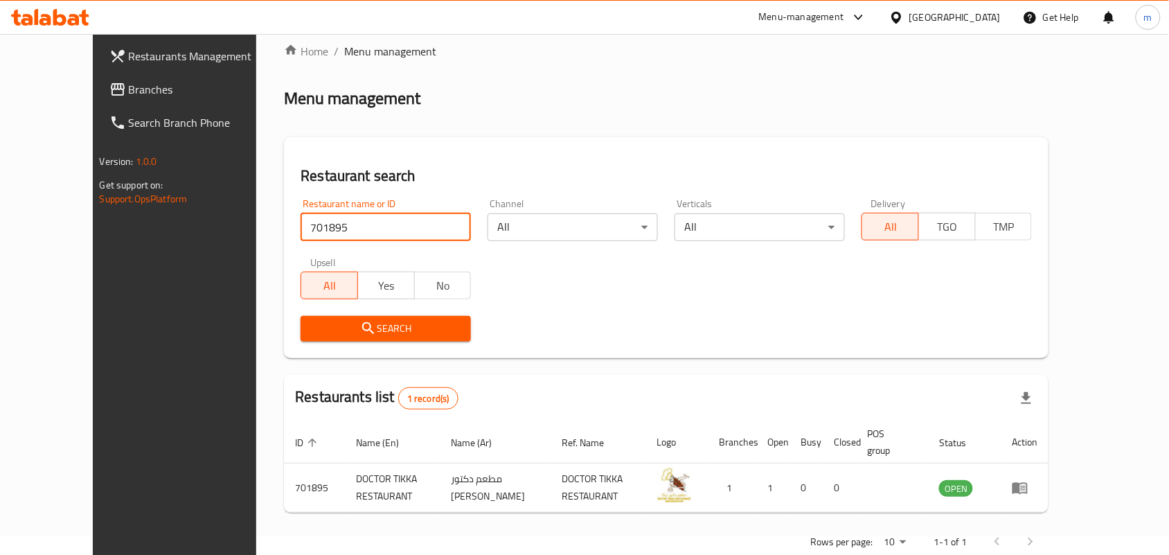
scroll to position [36, 0]
